Goal: Contribute content: Add original content to the website for others to see

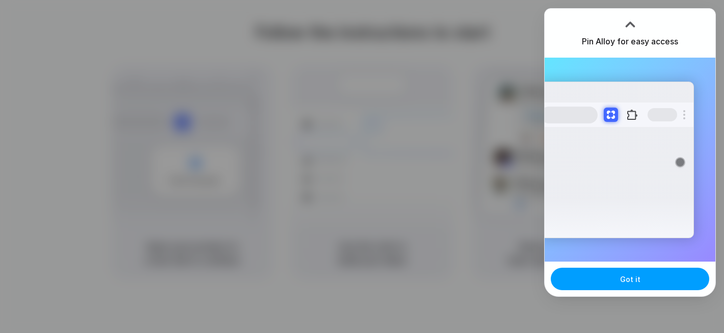
click at [622, 282] on span "Got it" at bounding box center [630, 279] width 20 height 11
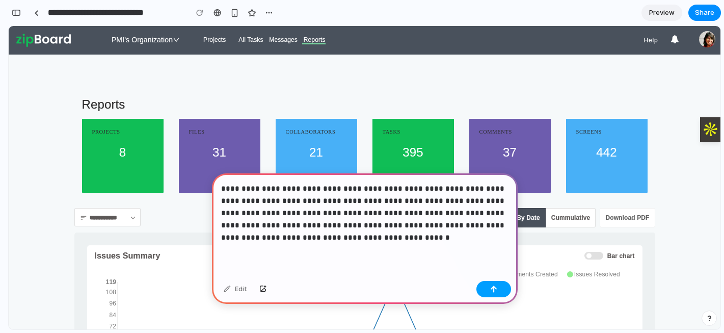
click at [491, 288] on div "button" at bounding box center [493, 288] width 7 height 7
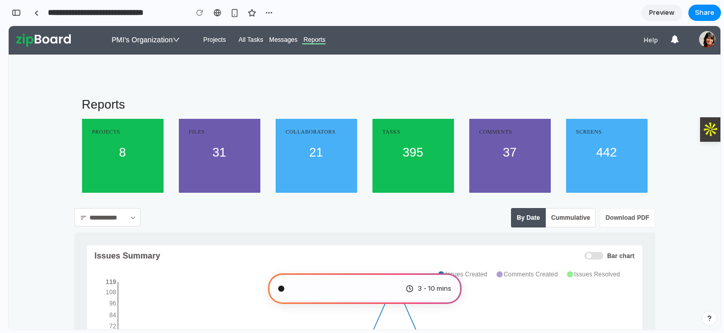
scroll to position [43, 0]
type input "**********"
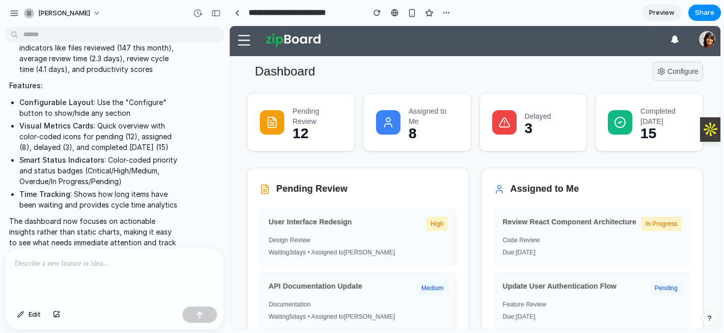
scroll to position [0, 0]
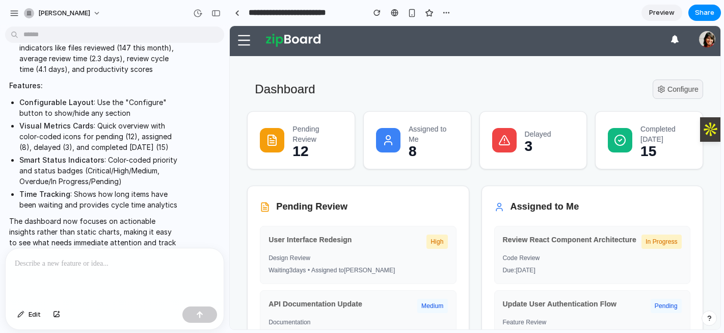
click at [44, 266] on p at bounding box center [115, 263] width 200 height 12
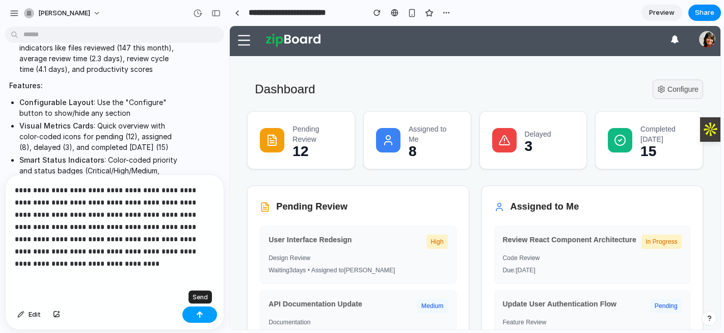
click at [197, 317] on div "button" at bounding box center [199, 314] width 7 height 7
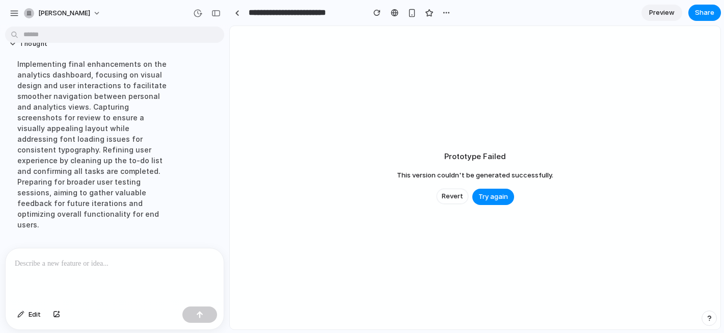
scroll to position [1070, 0]
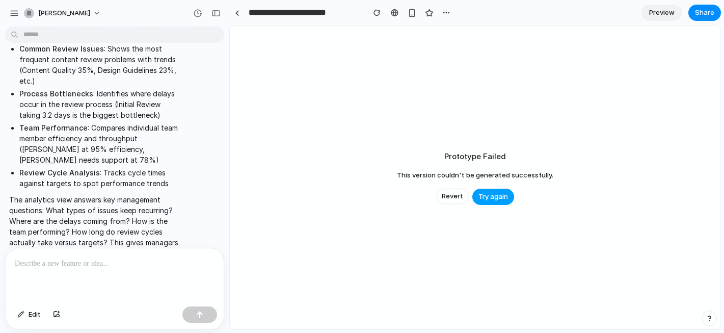
click at [491, 199] on span "Try again" at bounding box center [494, 197] width 30 height 10
click at [492, 197] on span "Try again" at bounding box center [494, 197] width 30 height 10
click at [499, 196] on span "Try again" at bounding box center [494, 197] width 30 height 10
click at [450, 194] on span "Revert" at bounding box center [452, 196] width 21 height 10
click at [453, 200] on span "Revert" at bounding box center [452, 196] width 21 height 10
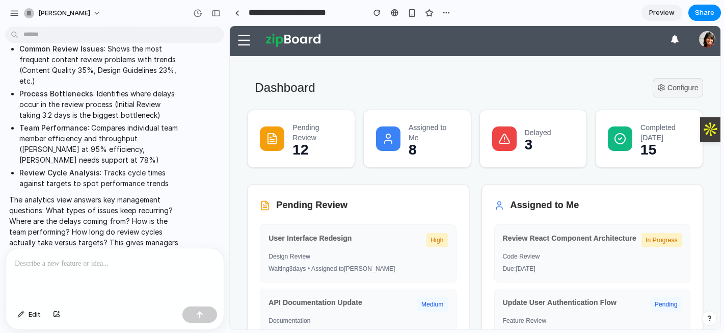
scroll to position [67, 0]
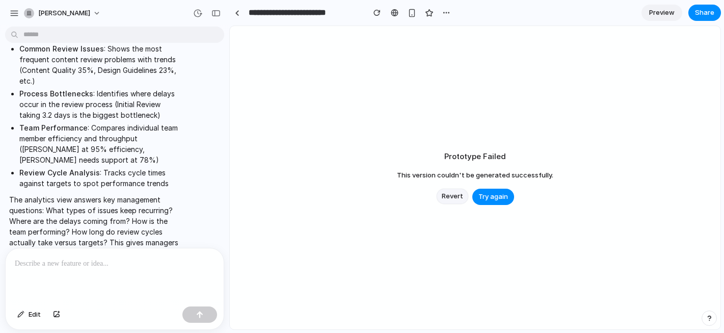
click at [444, 197] on span "Revert" at bounding box center [452, 196] width 21 height 10
click at [378, 12] on div "button" at bounding box center [377, 12] width 7 height 7
click at [393, 12] on div at bounding box center [395, 13] width 8 height 8
click at [446, 12] on div "button" at bounding box center [446, 13] width 8 height 8
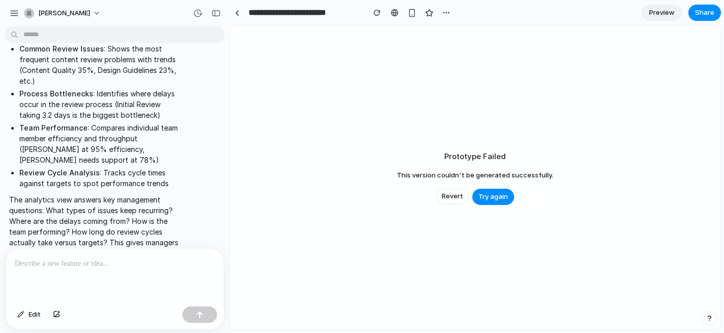
click at [427, 64] on div "Duplicate Delete" at bounding box center [362, 166] width 724 height 333
click at [662, 11] on span "Preview" at bounding box center [661, 13] width 25 height 10
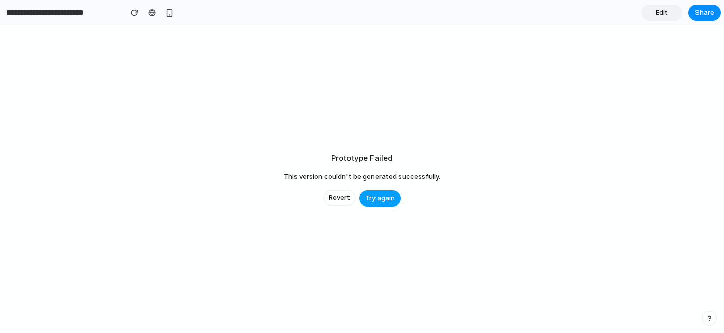
click at [383, 202] on span "Try again" at bounding box center [380, 198] width 30 height 10
click at [341, 198] on span "Revert" at bounding box center [339, 198] width 21 height 10
click at [338, 198] on span "Revert" at bounding box center [339, 198] width 21 height 10
click at [659, 16] on span "Edit" at bounding box center [662, 13] width 12 height 10
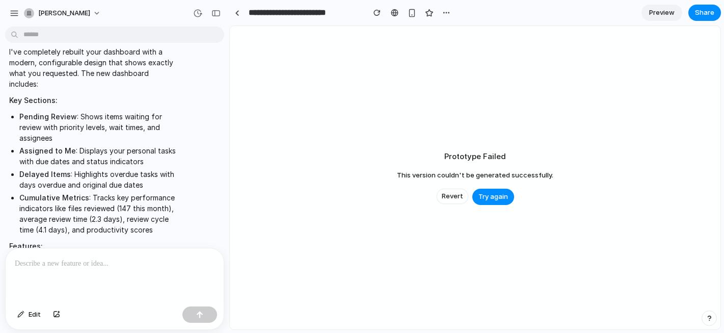
scroll to position [77, 0]
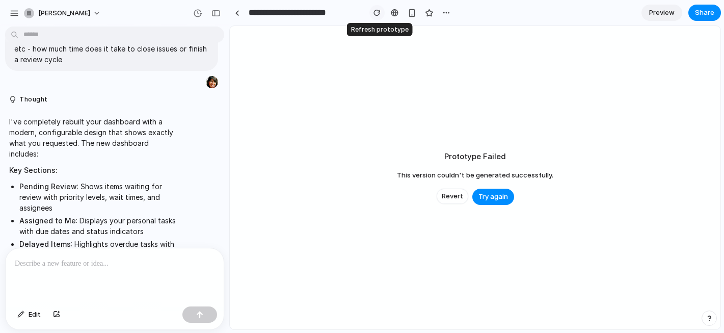
click at [377, 17] on button "button" at bounding box center [377, 12] width 15 height 15
click at [483, 199] on span "Try again" at bounding box center [494, 197] width 30 height 10
click at [197, 15] on div "button" at bounding box center [197, 13] width 9 height 9
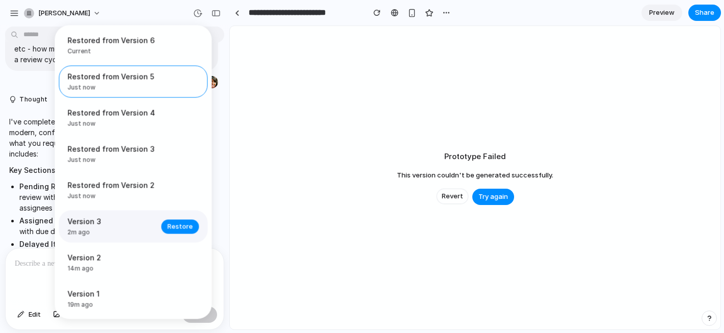
click at [98, 227] on span "Version 3" at bounding box center [112, 221] width 88 height 11
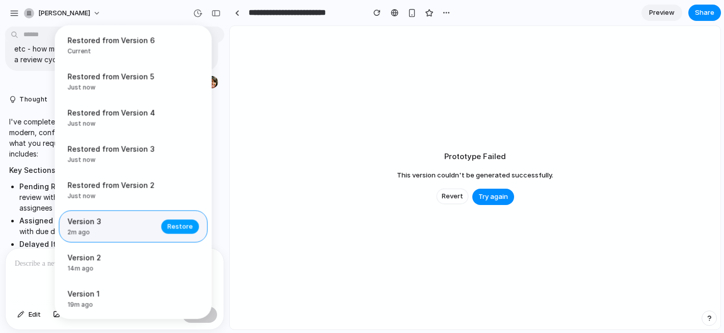
click at [179, 230] on span "Restore" at bounding box center [180, 226] width 25 height 10
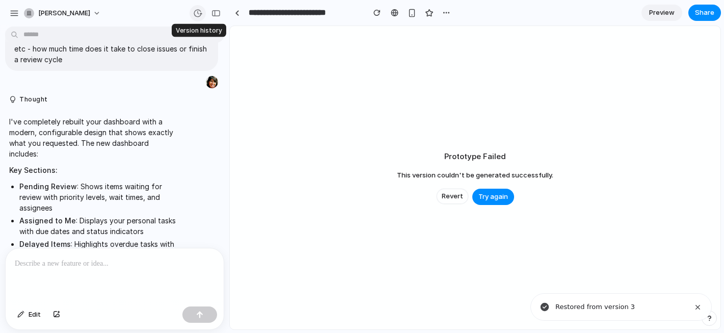
scroll to position [904, 0]
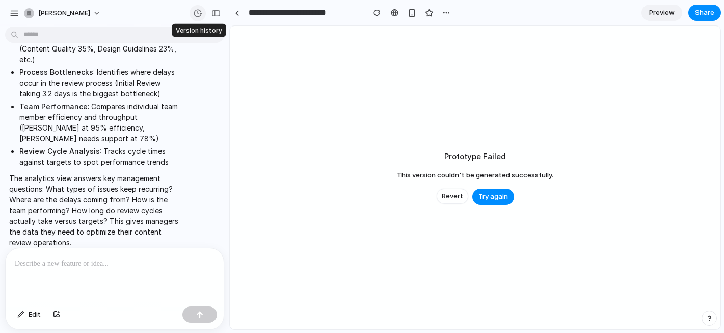
click at [197, 13] on div "button" at bounding box center [197, 13] width 9 height 9
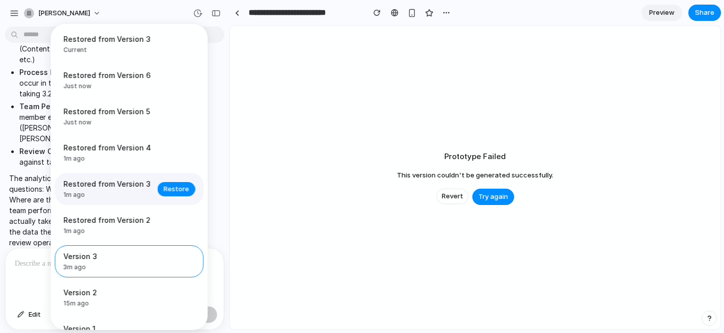
scroll to position [29, 0]
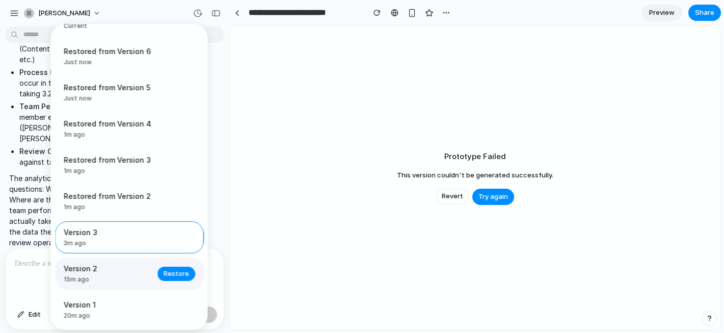
click at [98, 282] on span "15m ago" at bounding box center [108, 279] width 88 height 9
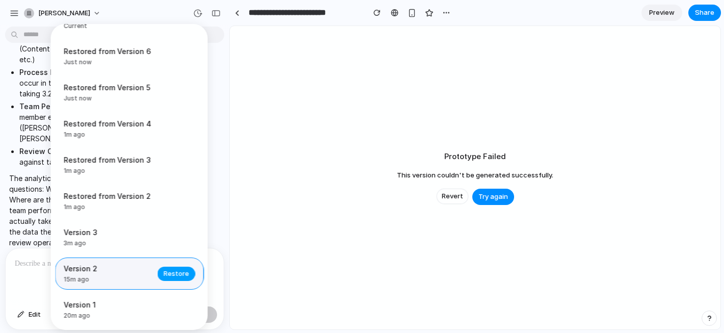
click at [174, 275] on span "Restore" at bounding box center [176, 274] width 25 height 10
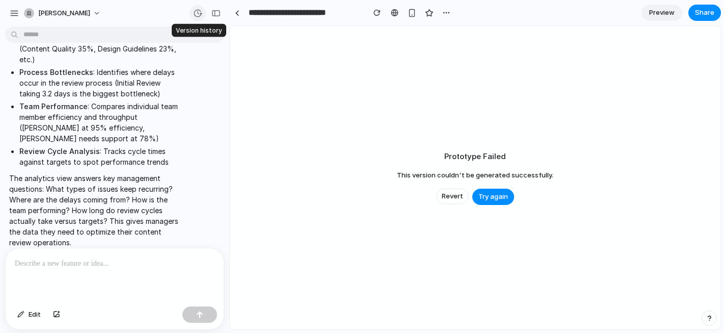
click at [197, 10] on div "button" at bounding box center [197, 13] width 9 height 9
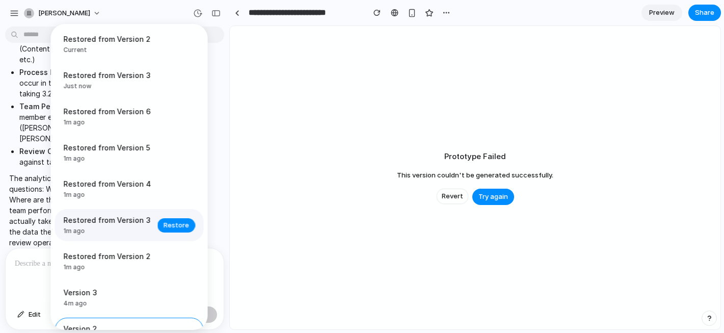
scroll to position [65, 0]
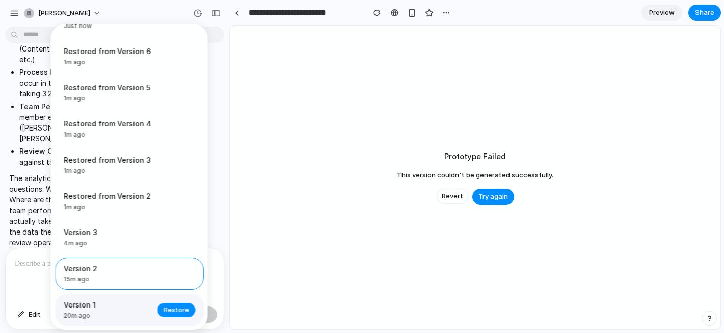
click at [93, 315] on span "20m ago" at bounding box center [108, 315] width 88 height 9
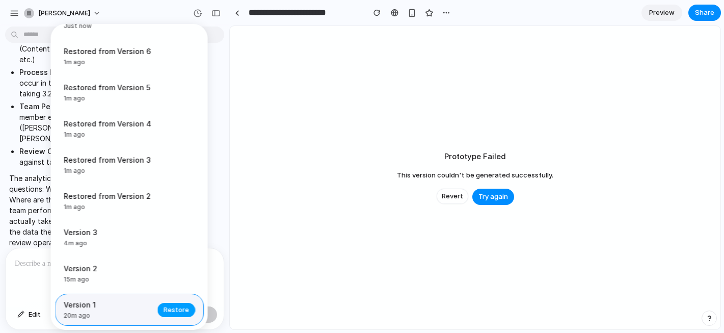
click at [164, 306] on span "Restore" at bounding box center [176, 310] width 25 height 10
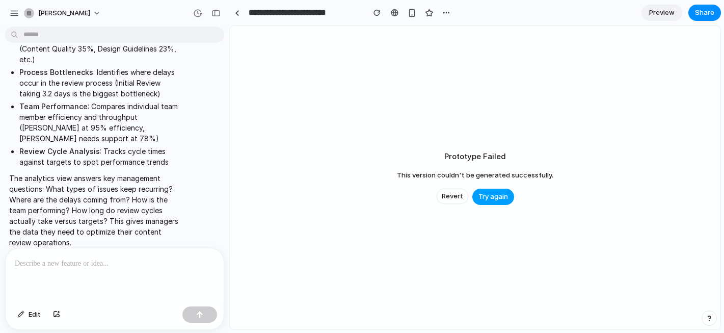
click at [489, 197] on span "Try again" at bounding box center [494, 197] width 30 height 10
click at [240, 15] on link at bounding box center [236, 12] width 15 height 15
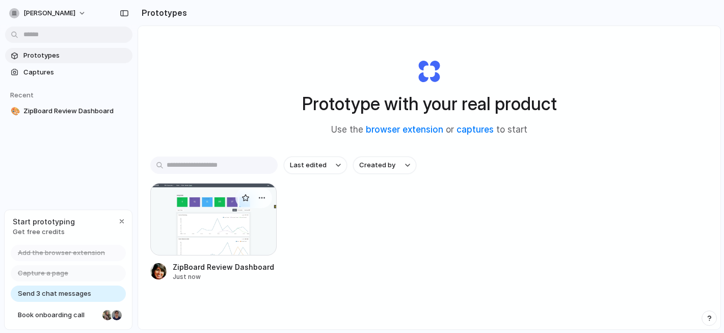
click at [214, 216] on div at bounding box center [213, 219] width 126 height 72
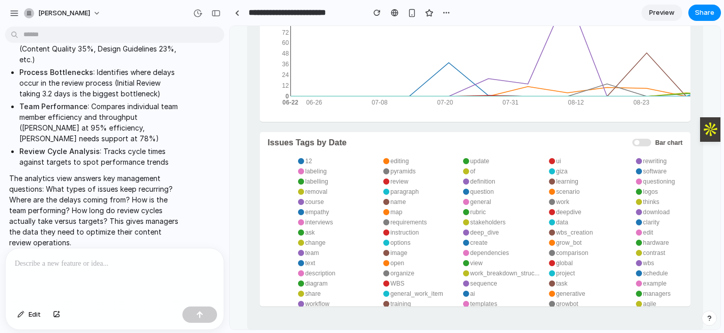
scroll to position [1321, 0]
click at [100, 273] on div at bounding box center [115, 275] width 218 height 54
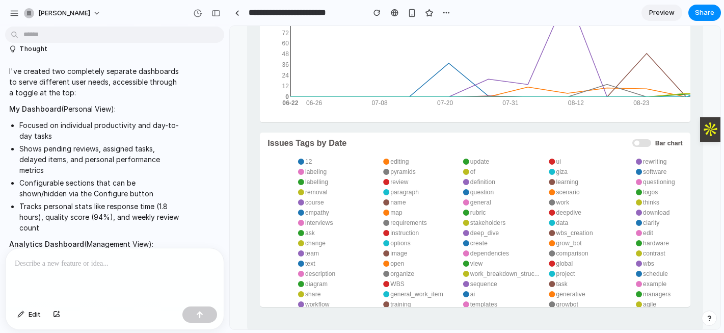
scroll to position [646, 0]
click at [36, 264] on p at bounding box center [115, 263] width 200 height 12
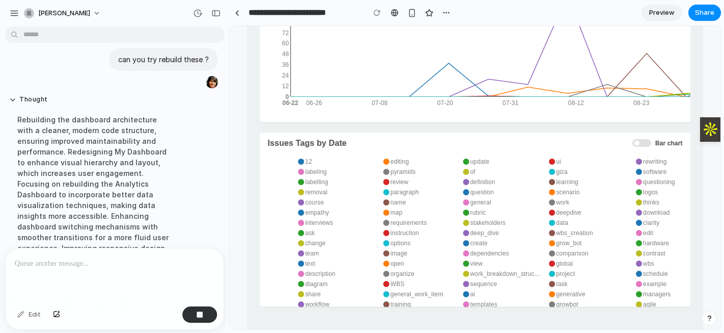
scroll to position [1185, 0]
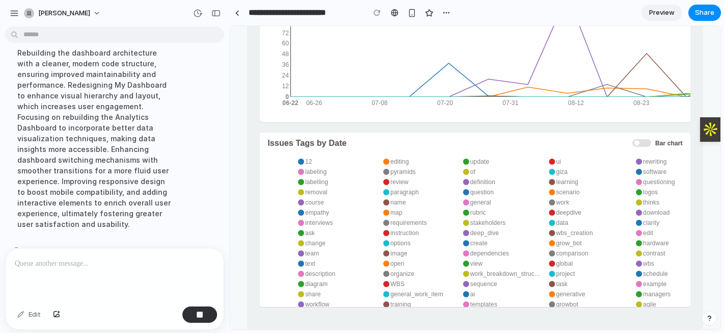
click at [373, 155] on div at bounding box center [362, 166] width 20 height 23
click at [640, 2] on section "**********" at bounding box center [475, 12] width 492 height 25
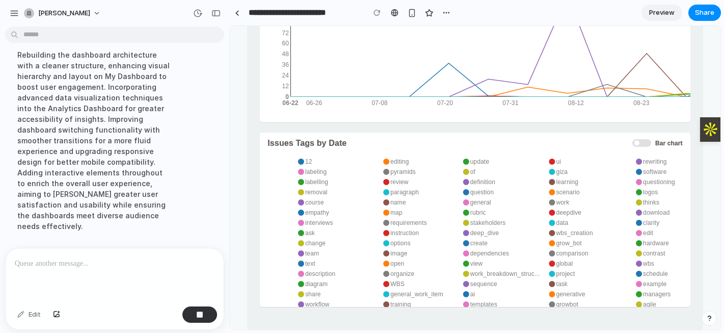
scroll to position [1162, 0]
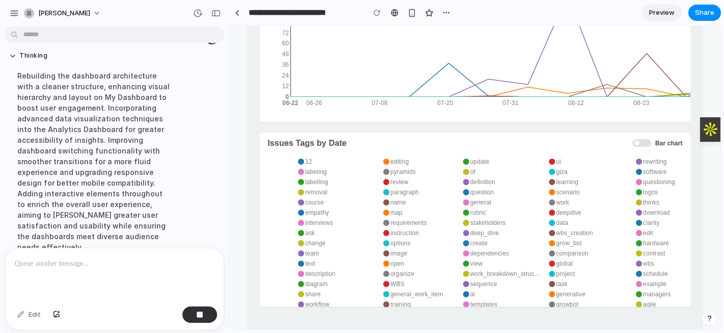
click at [659, 16] on span "Preview" at bounding box center [661, 13] width 25 height 10
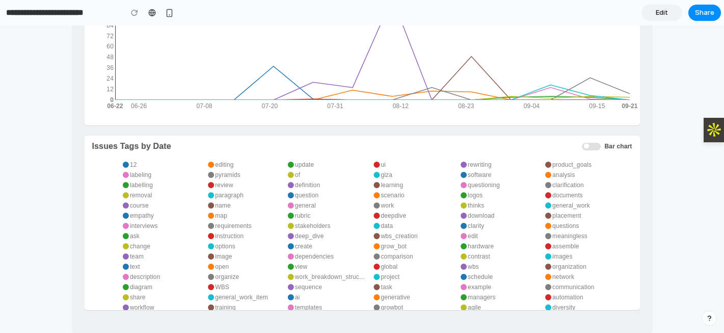
scroll to position [1216, 0]
click at [651, 14] on link "Edit" at bounding box center [662, 13] width 41 height 16
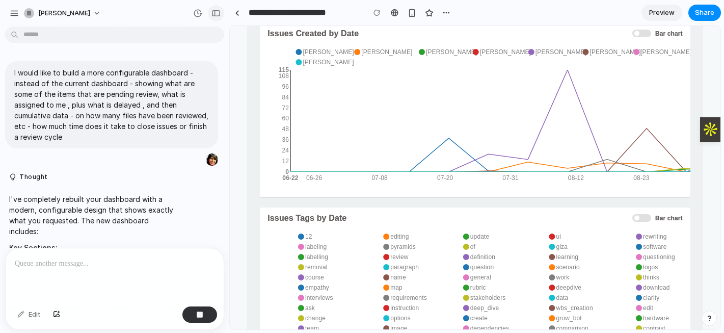
click at [216, 14] on div "button" at bounding box center [216, 13] width 9 height 7
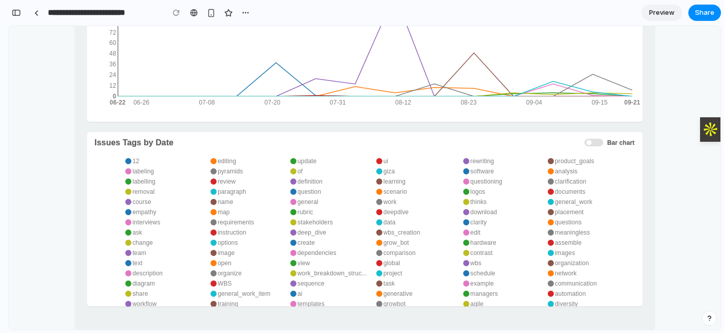
scroll to position [1220, 0]
click at [37, 11] on div at bounding box center [36, 13] width 5 height 6
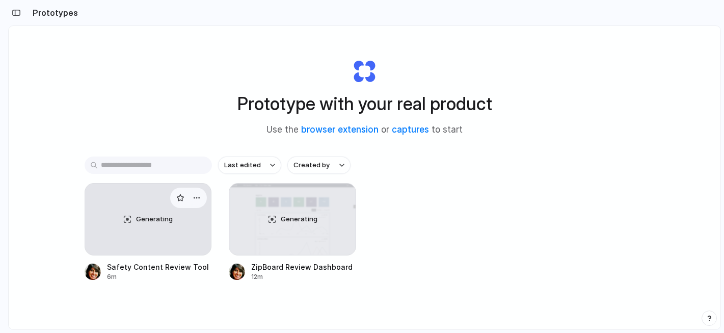
click at [129, 236] on div "Generating" at bounding box center [148, 219] width 126 height 71
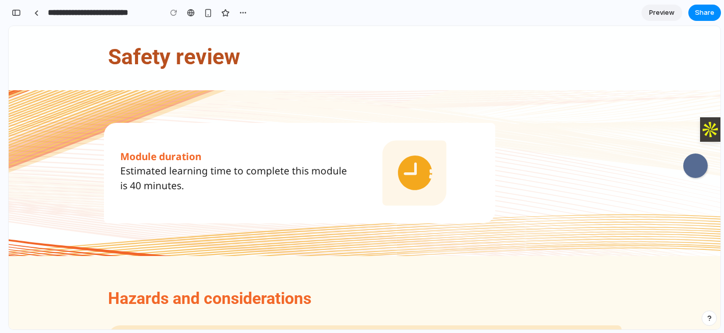
click at [697, 164] on div at bounding box center [696, 165] width 24 height 24
click at [690, 167] on div at bounding box center [696, 166] width 12 height 12
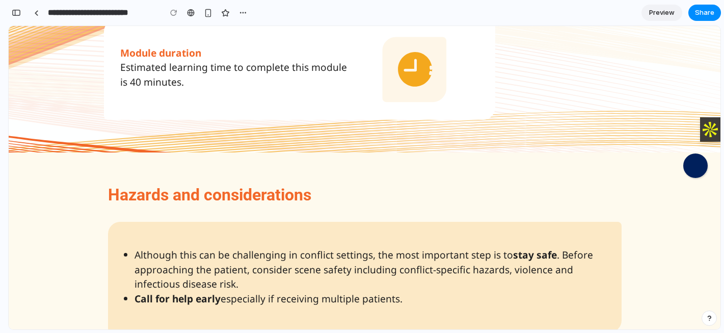
scroll to position [147, 0]
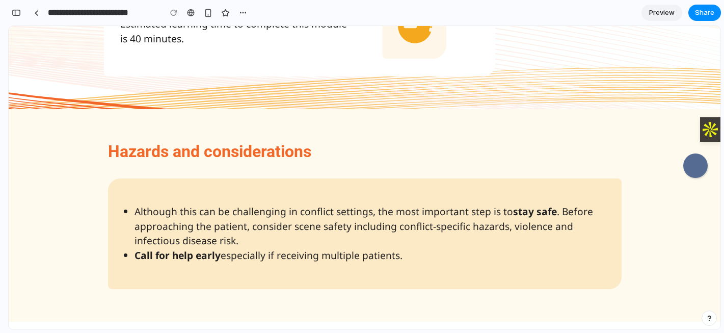
click at [690, 171] on div at bounding box center [696, 166] width 12 height 12
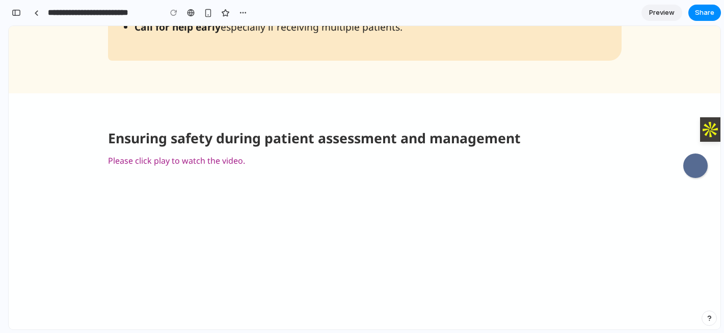
scroll to position [579, 0]
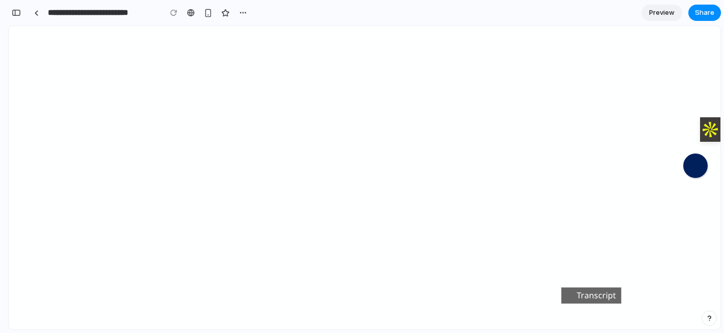
click at [599, 295] on span "Transcript" at bounding box center [596, 295] width 39 height 12
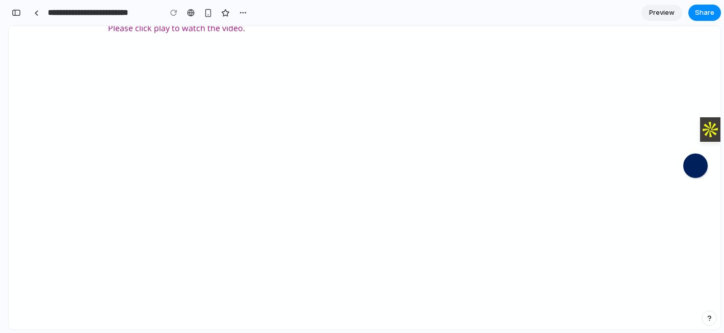
scroll to position [417, 0]
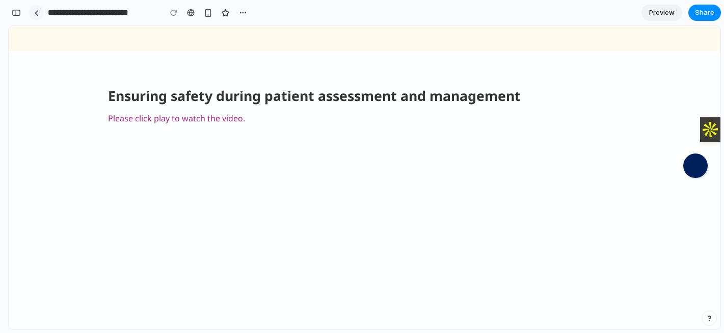
click at [38, 14] on div at bounding box center [36, 13] width 5 height 6
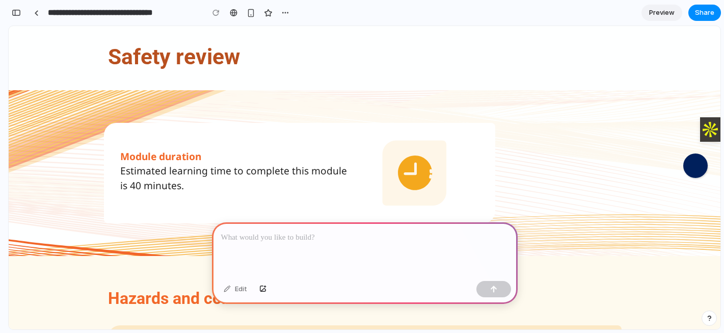
click at [281, 247] on div at bounding box center [365, 249] width 306 height 55
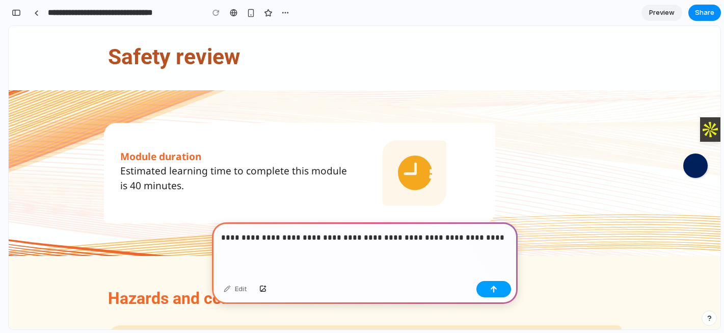
click at [496, 296] on button "button" at bounding box center [494, 289] width 35 height 16
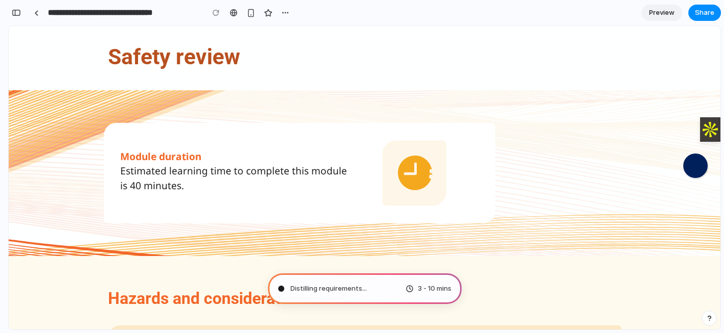
click at [663, 15] on span "Preview" at bounding box center [661, 13] width 25 height 10
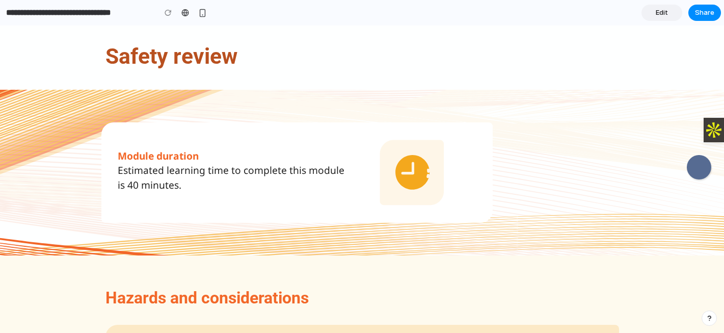
click at [698, 169] on div at bounding box center [699, 167] width 12 height 12
click at [688, 160] on div at bounding box center [699, 167] width 24 height 24
type input "**********"
